Goal: Transaction & Acquisition: Purchase product/service

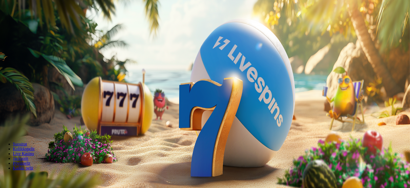
click at [16, 21] on span "Talletus" at bounding box center [10, 19] width 12 height 4
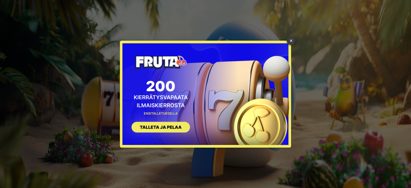
click at [292, 41] on link "×" at bounding box center [291, 40] width 9 height 9
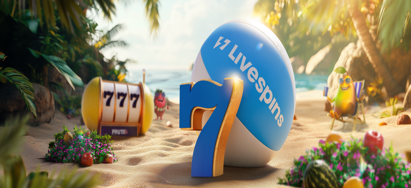
drag, startPoint x: 76, startPoint y: 46, endPoint x: 33, endPoint y: 46, distance: 42.3
click at [34, 46] on div "Talletus € 0.00 Kirjaudu Kasino Live Kasino Tarjoukset 01:53 Aloita pelaaminen …" at bounding box center [205, 70] width 407 height 136
type input "**"
click at [31, 21] on span "Kirjaudu" at bounding box center [37, 19] width 13 height 4
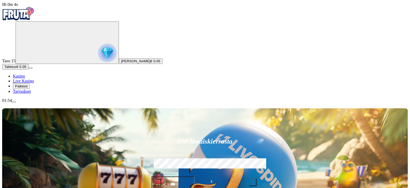
click at [16, 69] on span "Talletus" at bounding box center [10, 67] width 12 height 4
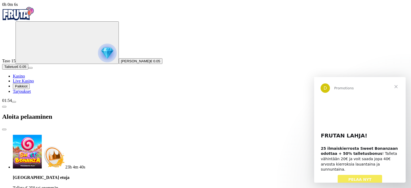
drag, startPoint x: 54, startPoint y: 117, endPoint x: 38, endPoint y: 117, distance: 16.3
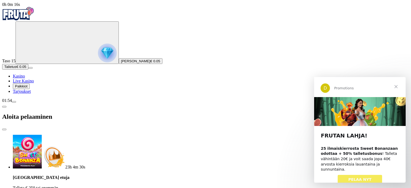
click at [395, 86] on span "Sulje" at bounding box center [396, 86] width 19 height 19
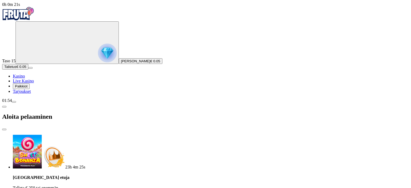
type input "*"
type input "**"
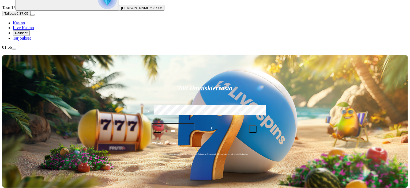
scroll to position [54, 0]
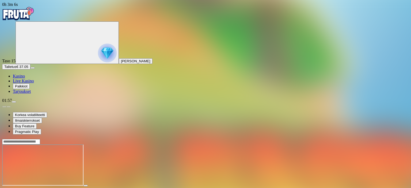
drag, startPoint x: 371, startPoint y: 50, endPoint x: 371, endPoint y: 82, distance: 32.4
click at [13, 188] on span "fullscreen icon" at bounding box center [13, 191] width 0 height 0
click at [4, 188] on span "close icon" at bounding box center [4, 191] width 0 height 0
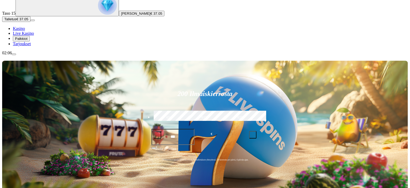
scroll to position [54, 0]
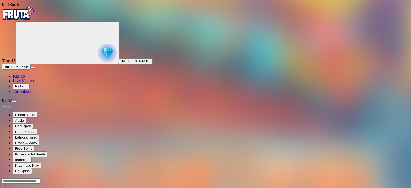
click at [25, 78] on span "Kasino" at bounding box center [19, 76] width 12 height 5
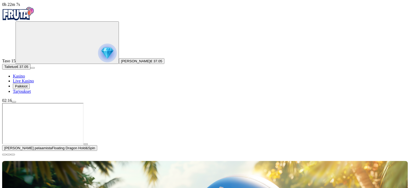
click at [4, 155] on span "close icon" at bounding box center [4, 155] width 0 height 0
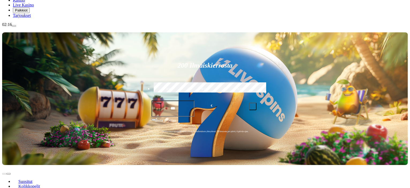
scroll to position [80, 0]
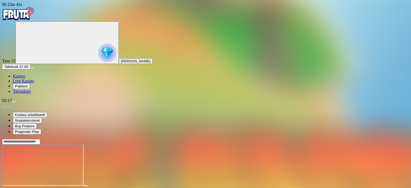
click at [4, 188] on span "close icon" at bounding box center [4, 191] width 0 height 0
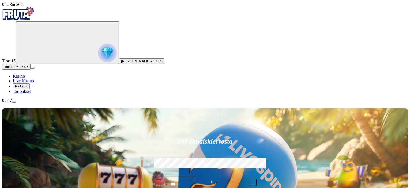
click at [16, 69] on span "Talletus" at bounding box center [10, 67] width 12 height 4
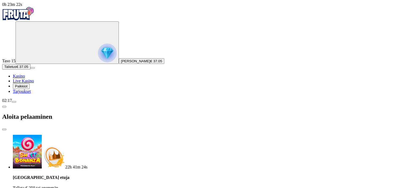
drag, startPoint x: 79, startPoint y: 115, endPoint x: 20, endPoint y: 108, distance: 59.4
type input "**"
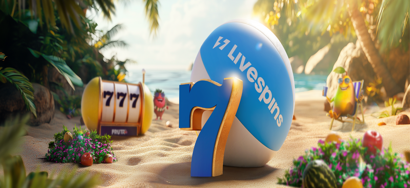
click at [16, 69] on span "Talletus" at bounding box center [10, 67] width 12 height 4
drag, startPoint x: 90, startPoint y: 115, endPoint x: 31, endPoint y: 115, distance: 59.5
type input "**"
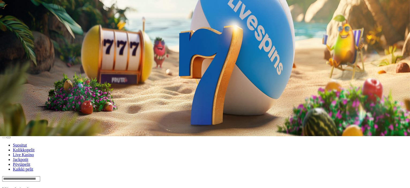
scroll to position [54, 0]
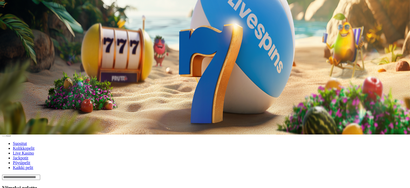
click at [40, 175] on input "Search" at bounding box center [21, 177] width 38 height 5
type input "****"
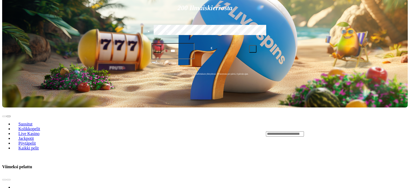
scroll to position [134, 0]
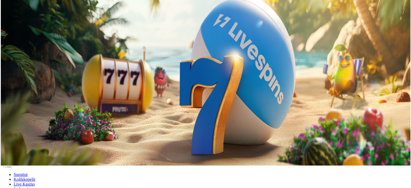
scroll to position [27, 0]
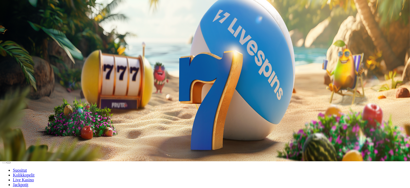
click at [14, 75] on span "menu icon" at bounding box center [14, 75] width 0 height 0
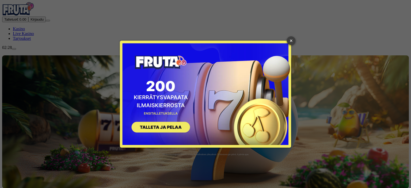
click at [292, 41] on link "×" at bounding box center [291, 40] width 9 height 9
